Goal: Navigation & Orientation: Find specific page/section

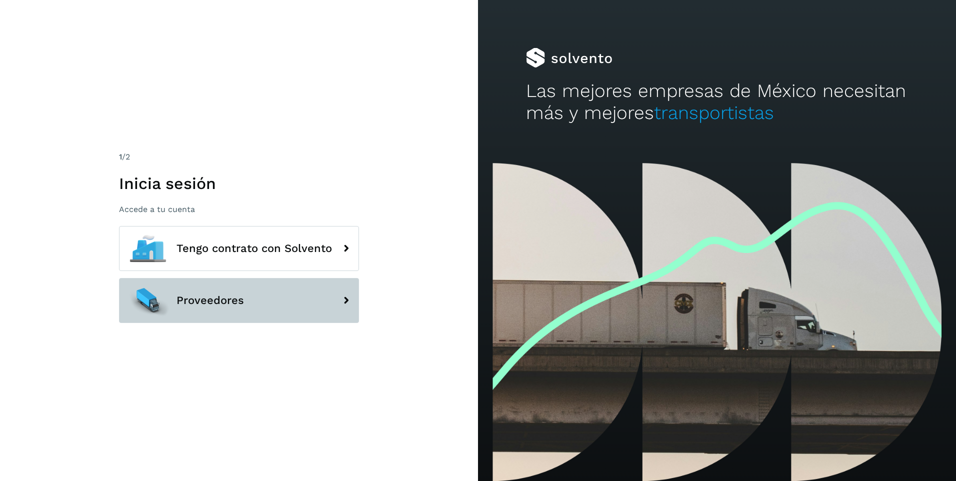
click at [255, 303] on button "Proveedores" at bounding box center [239, 300] width 240 height 45
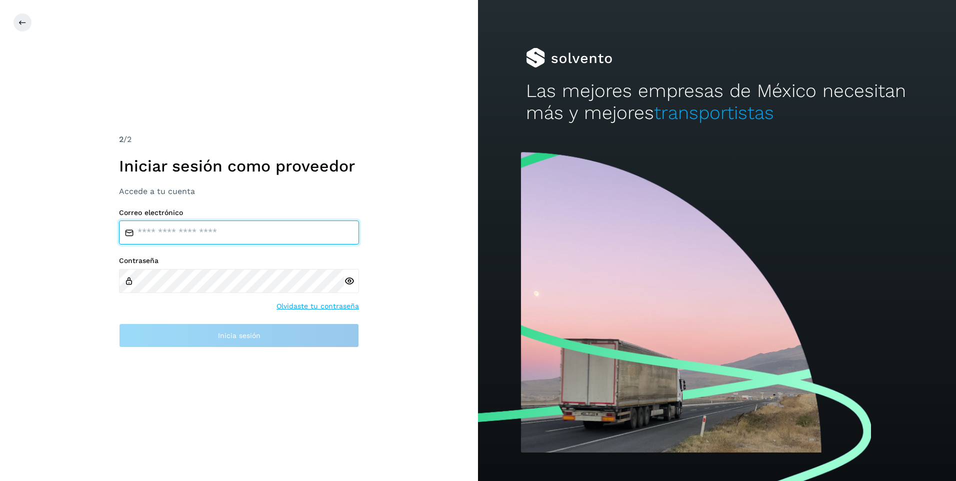
type input "**********"
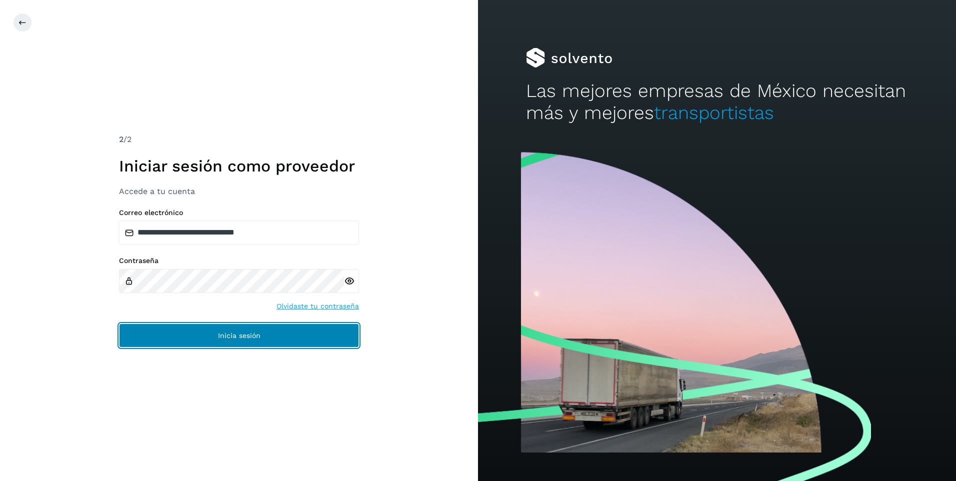
click at [273, 341] on button "Inicia sesión" at bounding box center [239, 336] width 240 height 24
click at [212, 336] on button "Inicia sesión" at bounding box center [239, 336] width 240 height 24
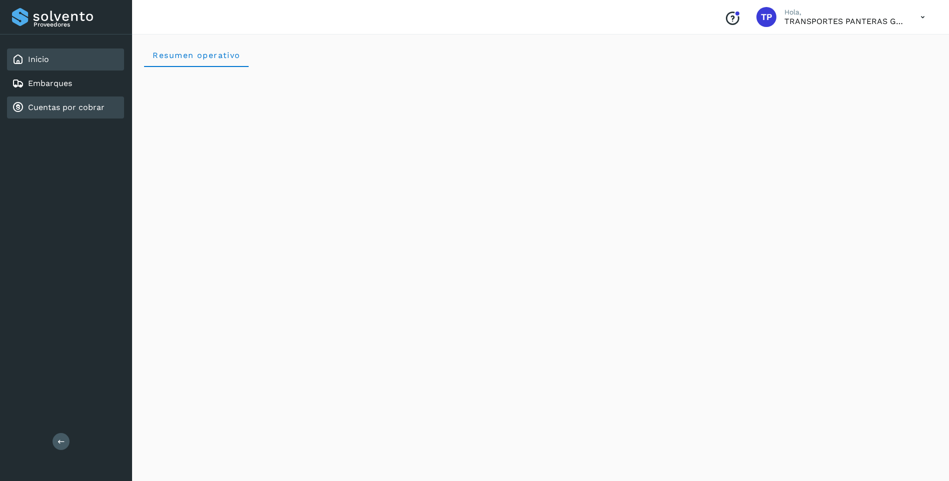
click at [78, 108] on link "Cuentas por cobrar" at bounding box center [66, 108] width 77 height 10
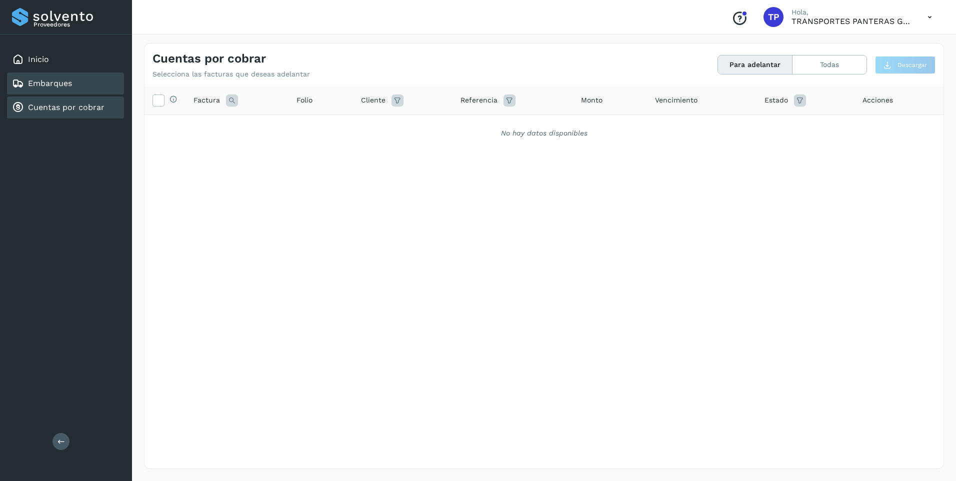
click at [58, 81] on link "Embarques" at bounding box center [50, 84] width 44 height 10
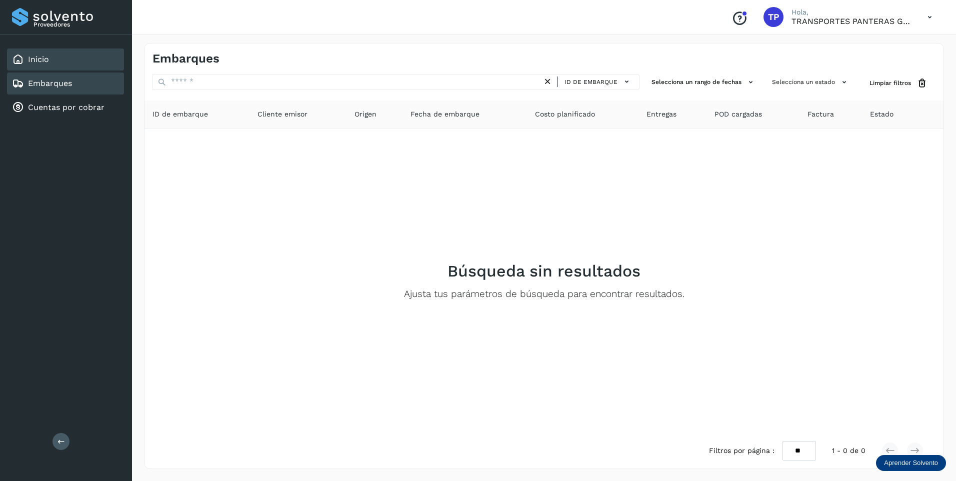
click at [56, 51] on div "Inicio" at bounding box center [65, 60] width 117 height 22
